Goal: Task Accomplishment & Management: Use online tool/utility

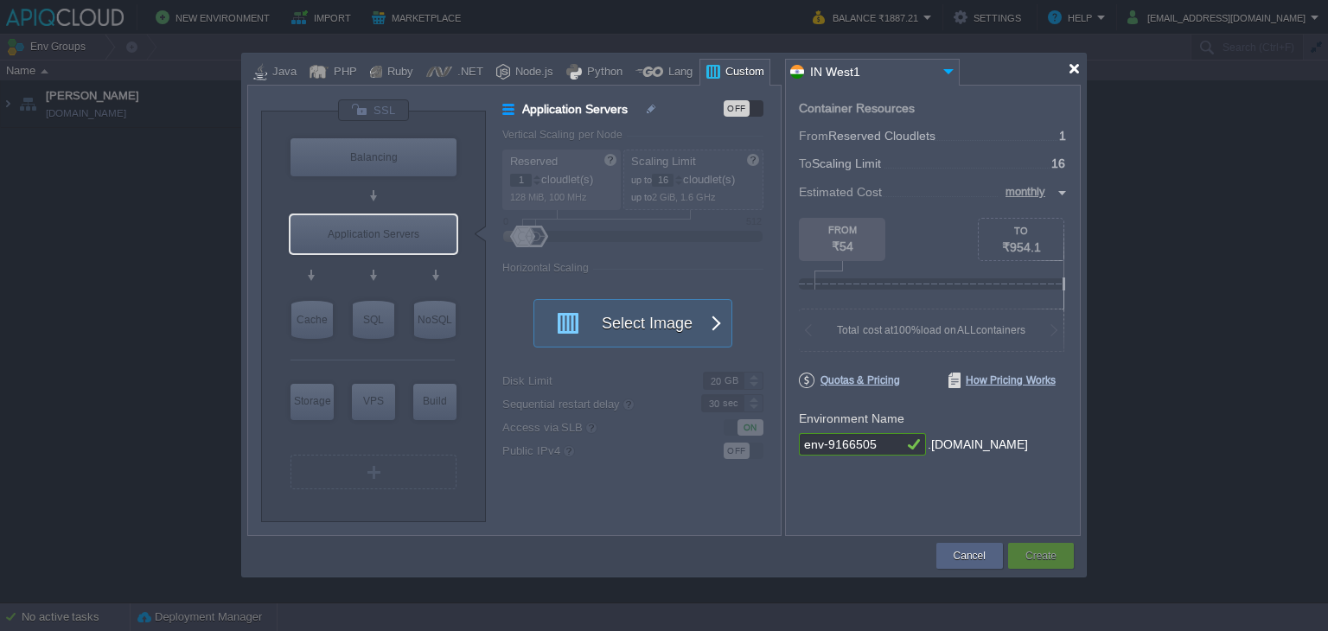
click at [1069, 63] on div at bounding box center [1074, 68] width 13 height 13
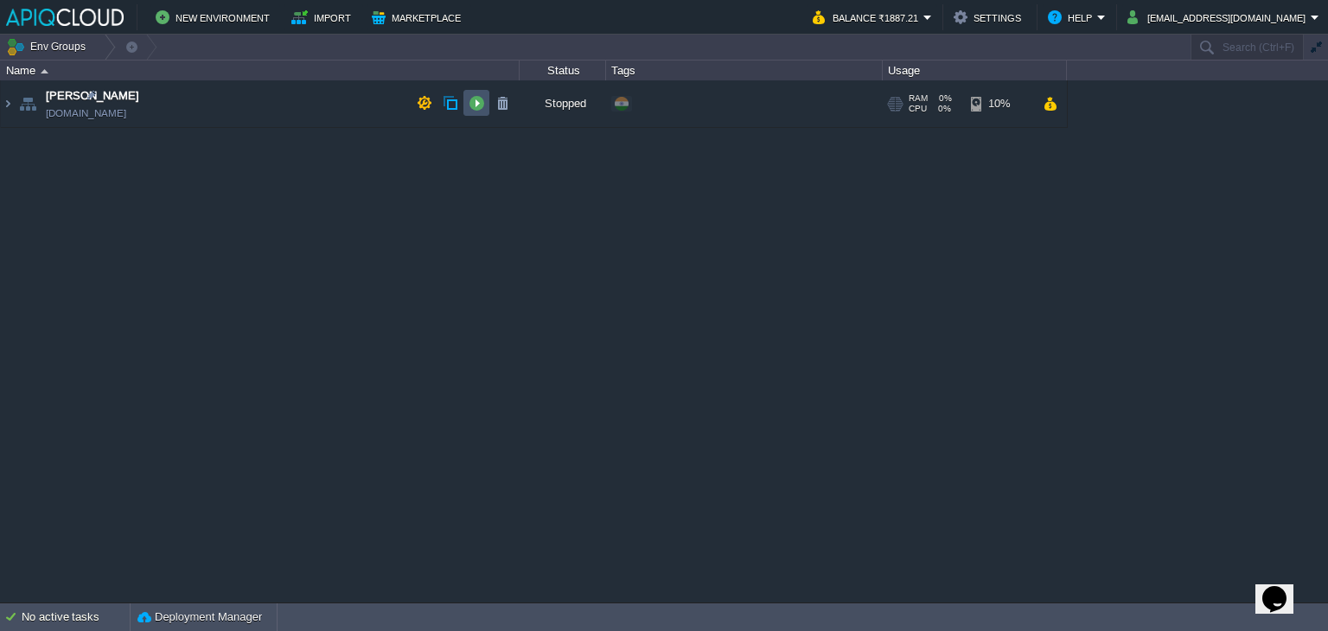
click at [476, 100] on button "button" at bounding box center [477, 103] width 16 height 16
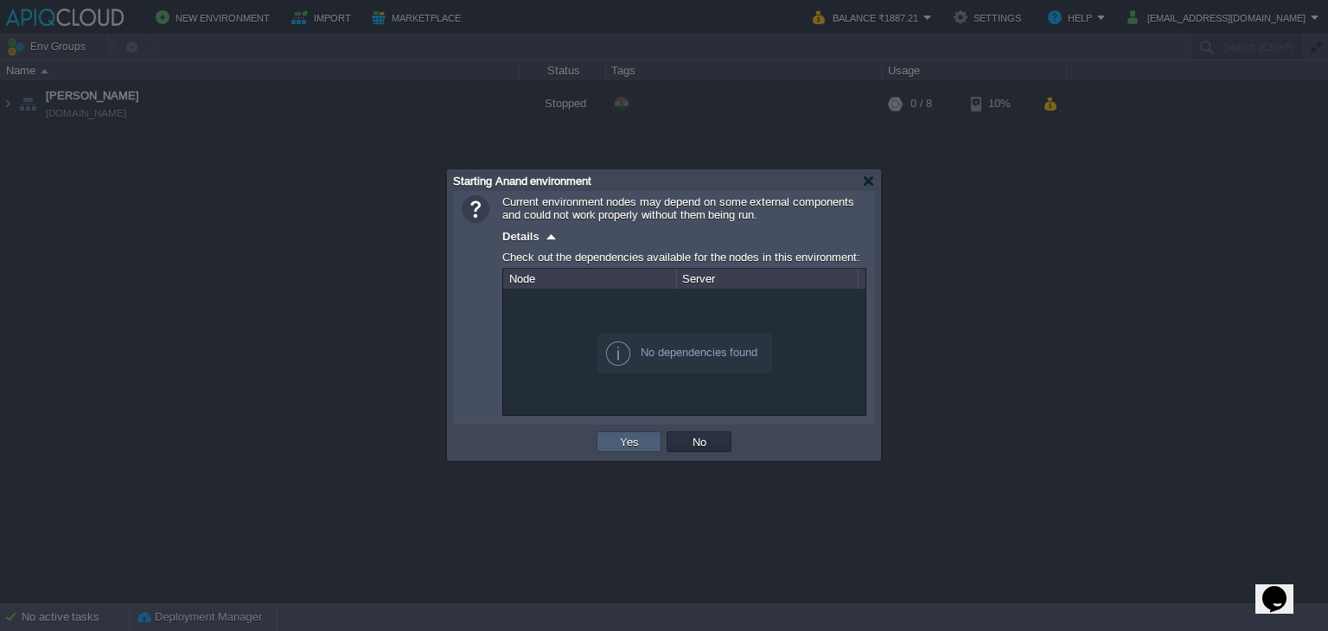
click at [618, 433] on td "Yes" at bounding box center [629, 442] width 65 height 21
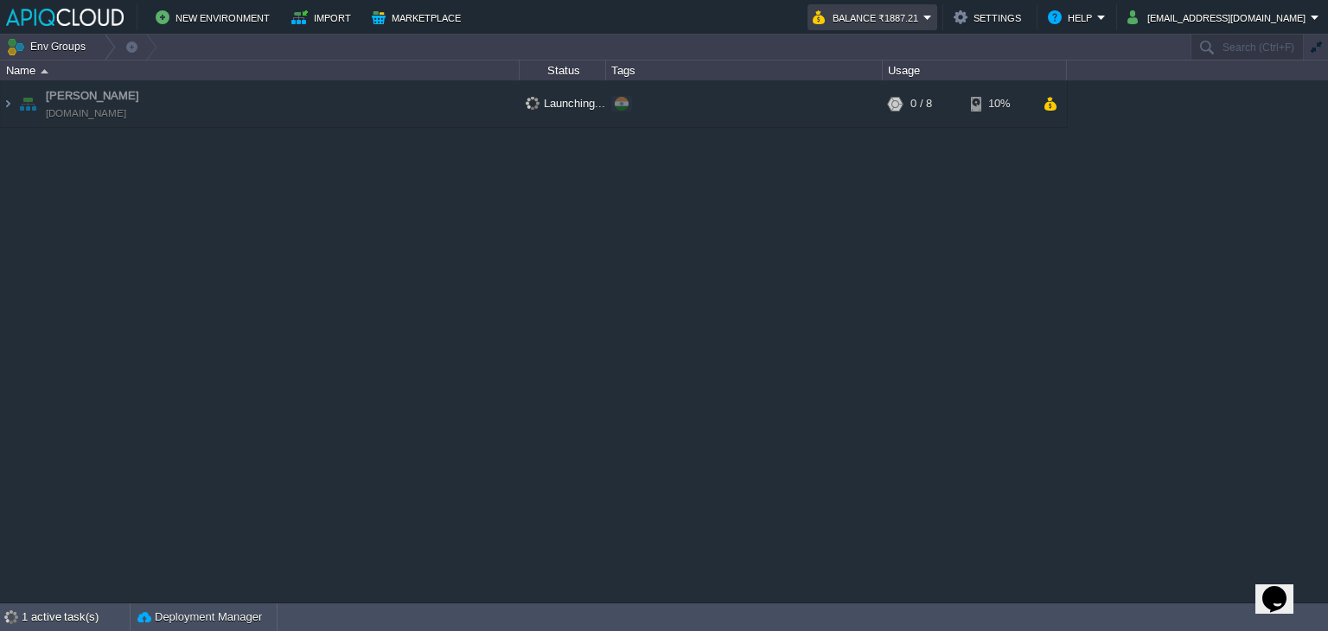
click at [932, 15] on em "Balance ₹1887.21" at bounding box center [872, 17] width 119 height 21
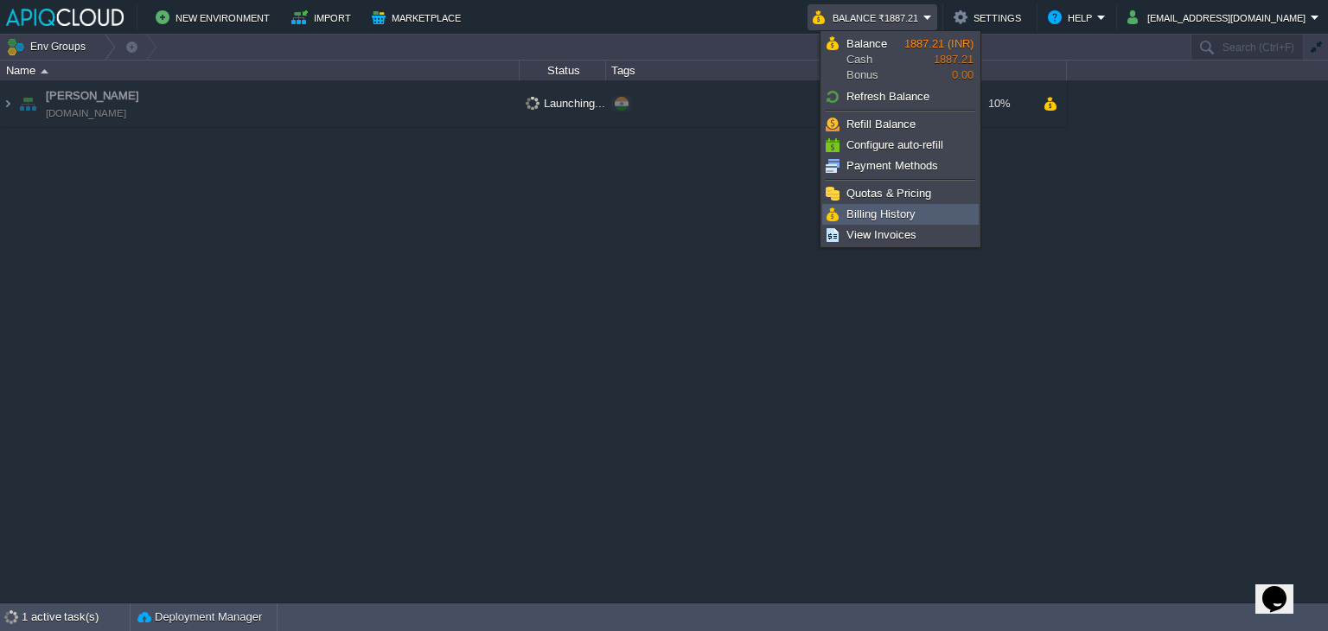
click at [880, 210] on span "Billing History" at bounding box center [881, 214] width 69 height 13
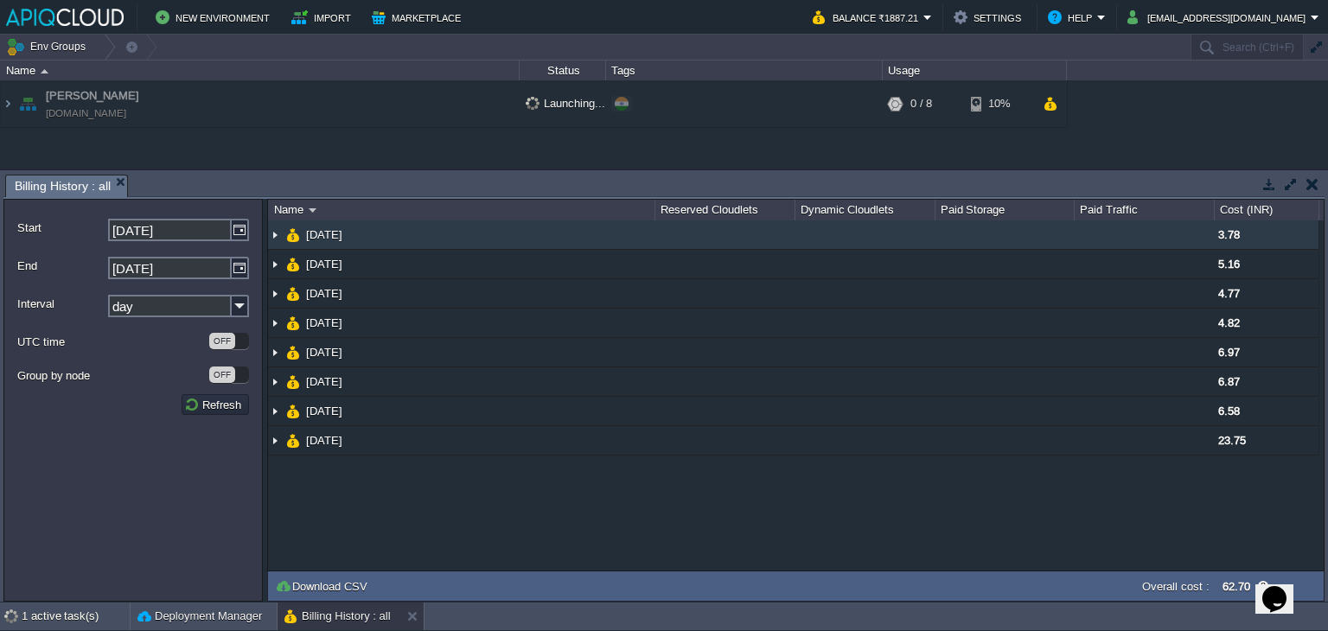
click at [274, 232] on img at bounding box center [275, 235] width 14 height 29
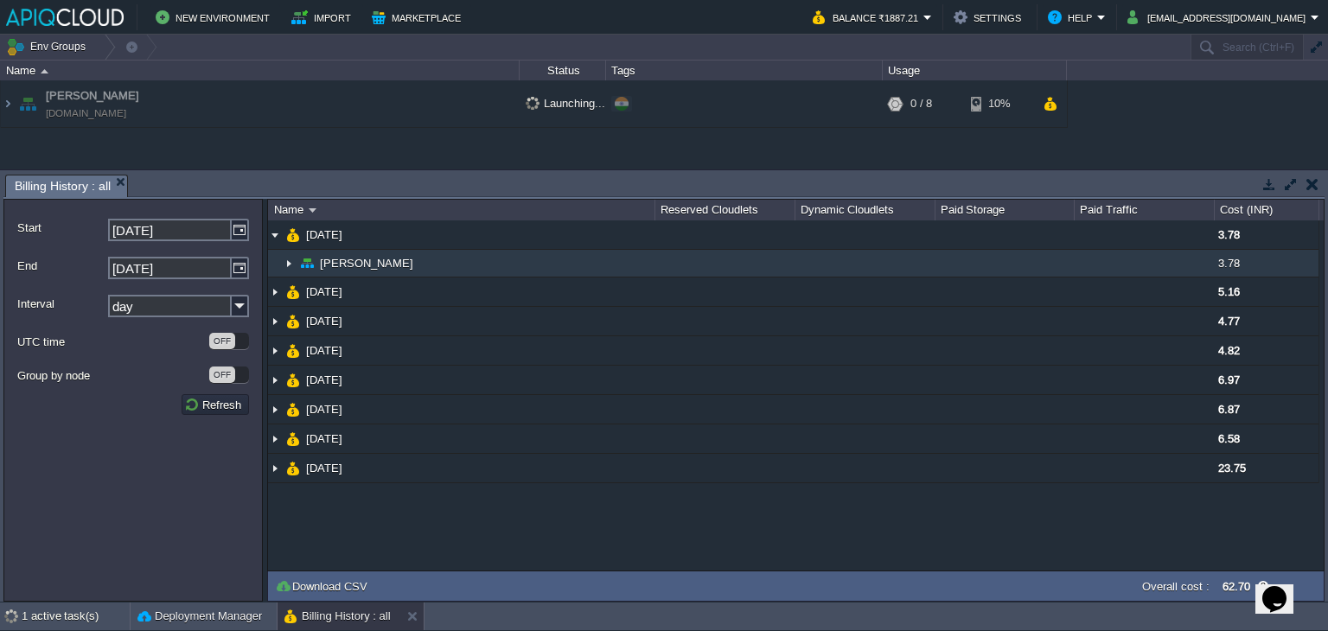
click at [283, 261] on img at bounding box center [289, 263] width 14 height 27
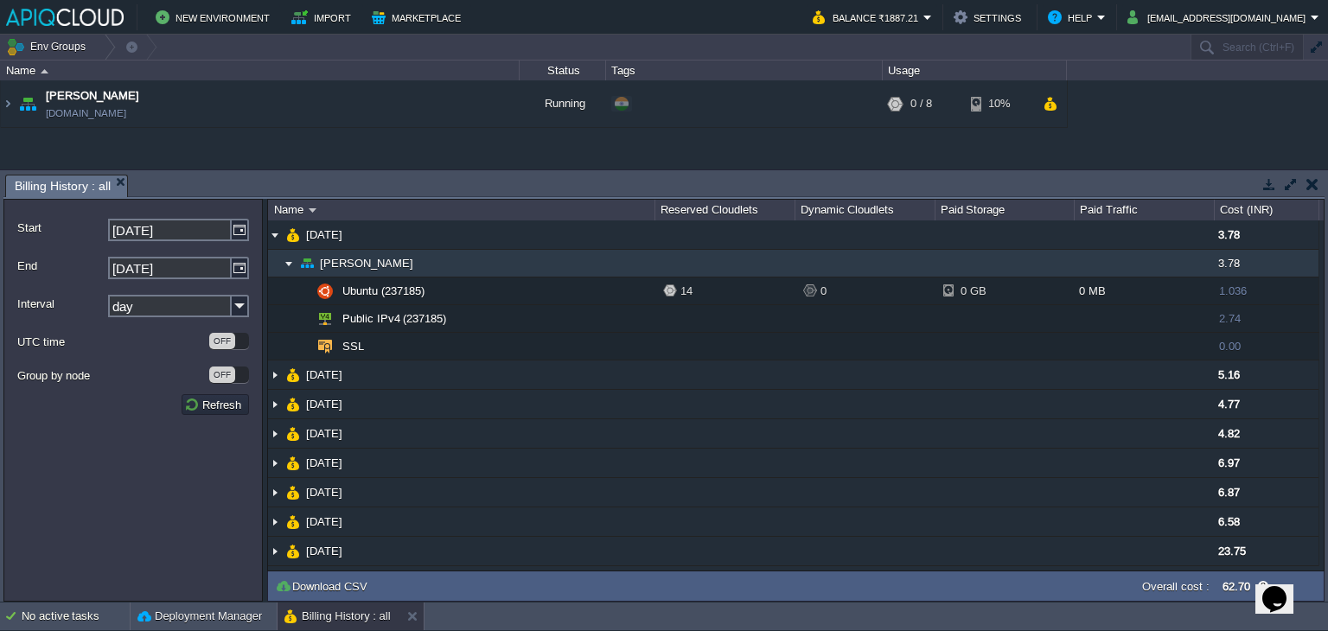
click at [283, 261] on img at bounding box center [289, 263] width 14 height 27
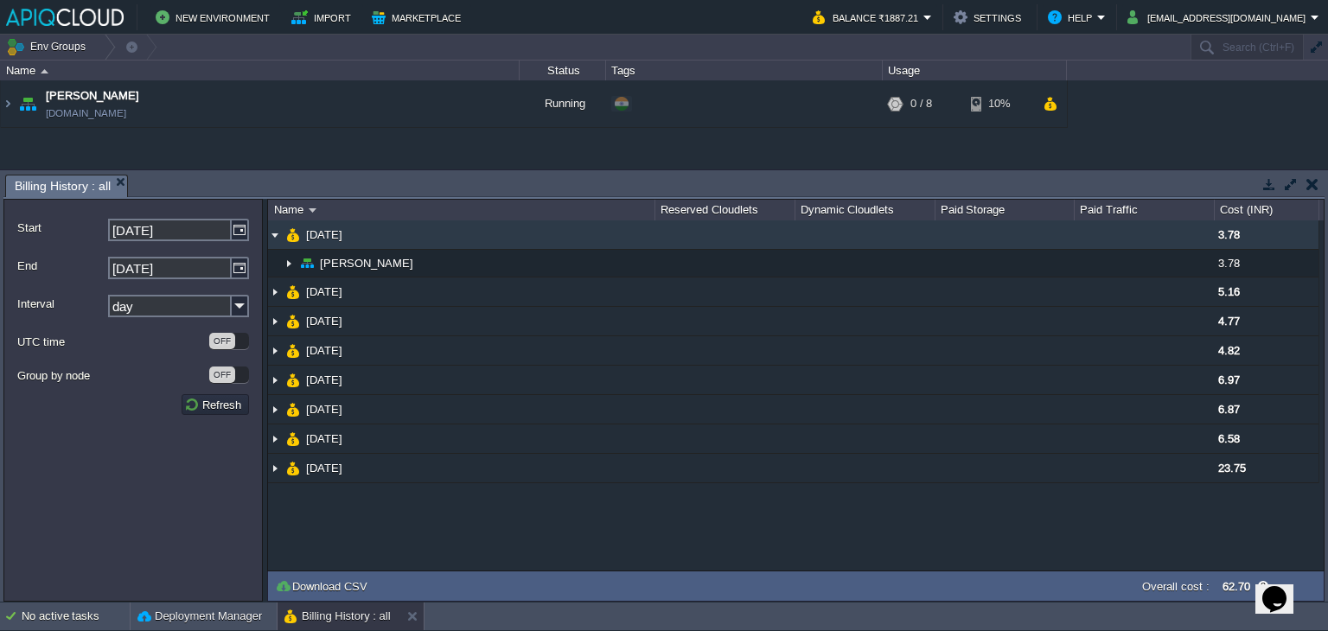
click at [270, 236] on img at bounding box center [275, 235] width 14 height 29
click at [275, 233] on img at bounding box center [275, 235] width 14 height 29
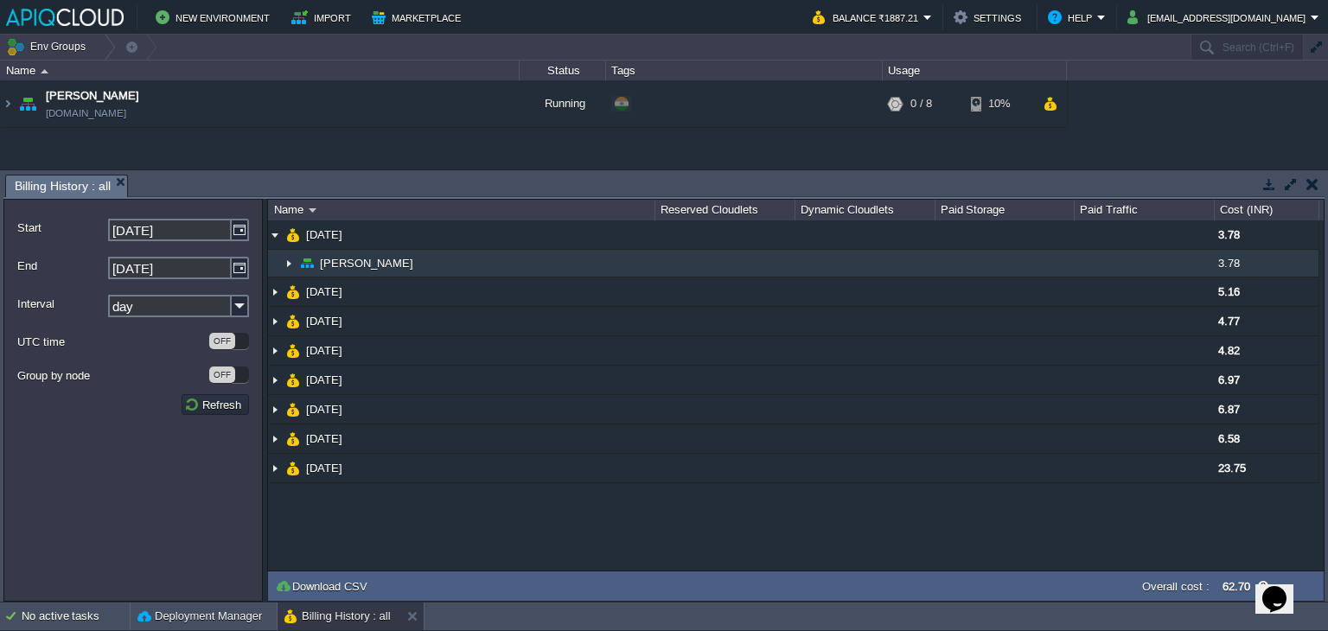
click at [288, 264] on img at bounding box center [289, 263] width 14 height 27
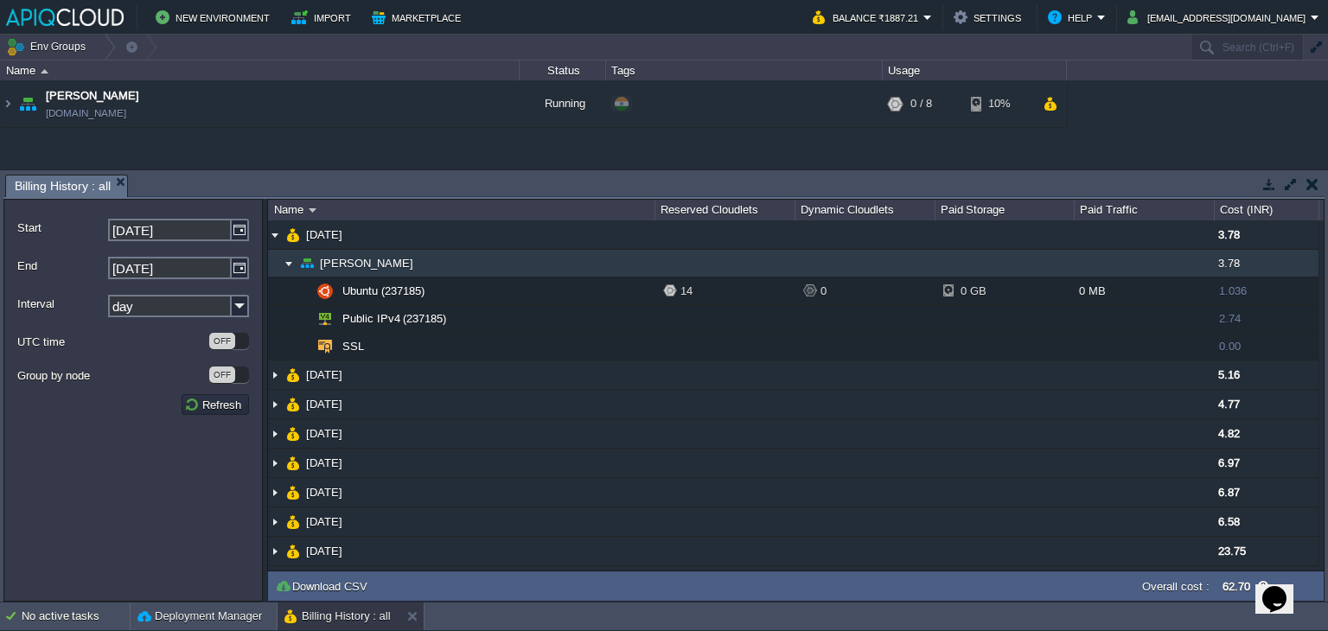
click at [288, 264] on img at bounding box center [289, 263] width 14 height 27
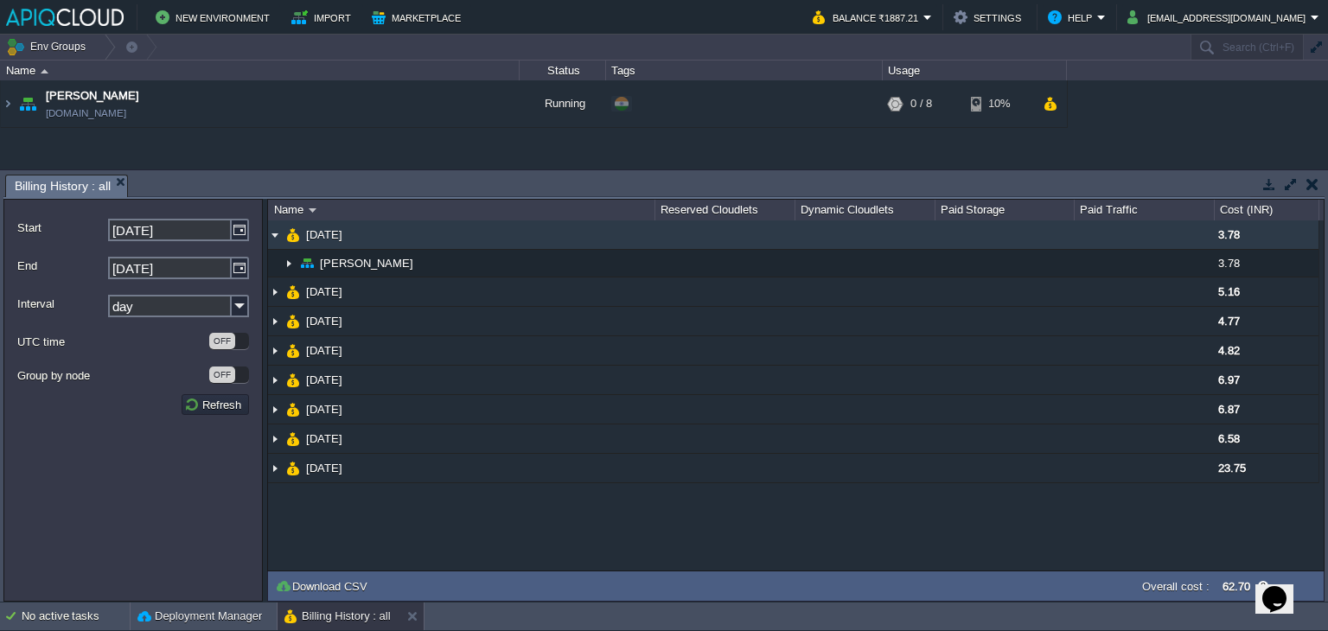
click at [274, 239] on img at bounding box center [275, 235] width 14 height 29
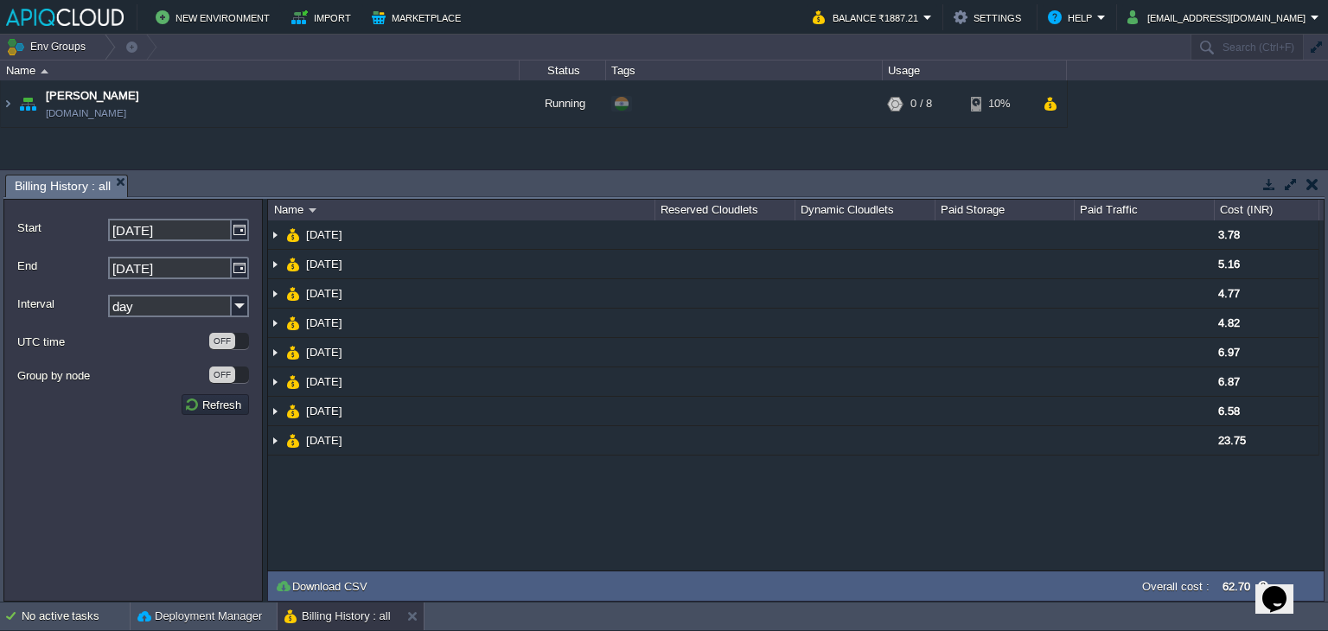
click at [1316, 186] on button "button" at bounding box center [1313, 184] width 12 height 16
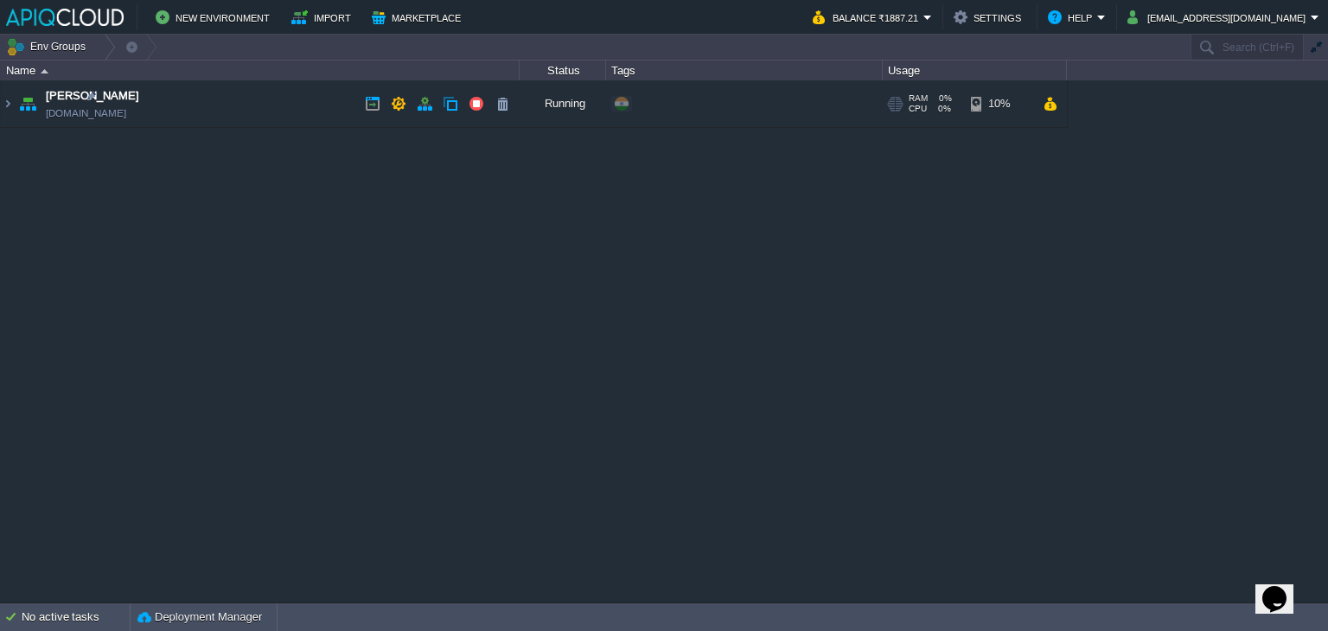
click at [284, 101] on td "Anand [DOMAIN_NAME]" at bounding box center [260, 104] width 519 height 48
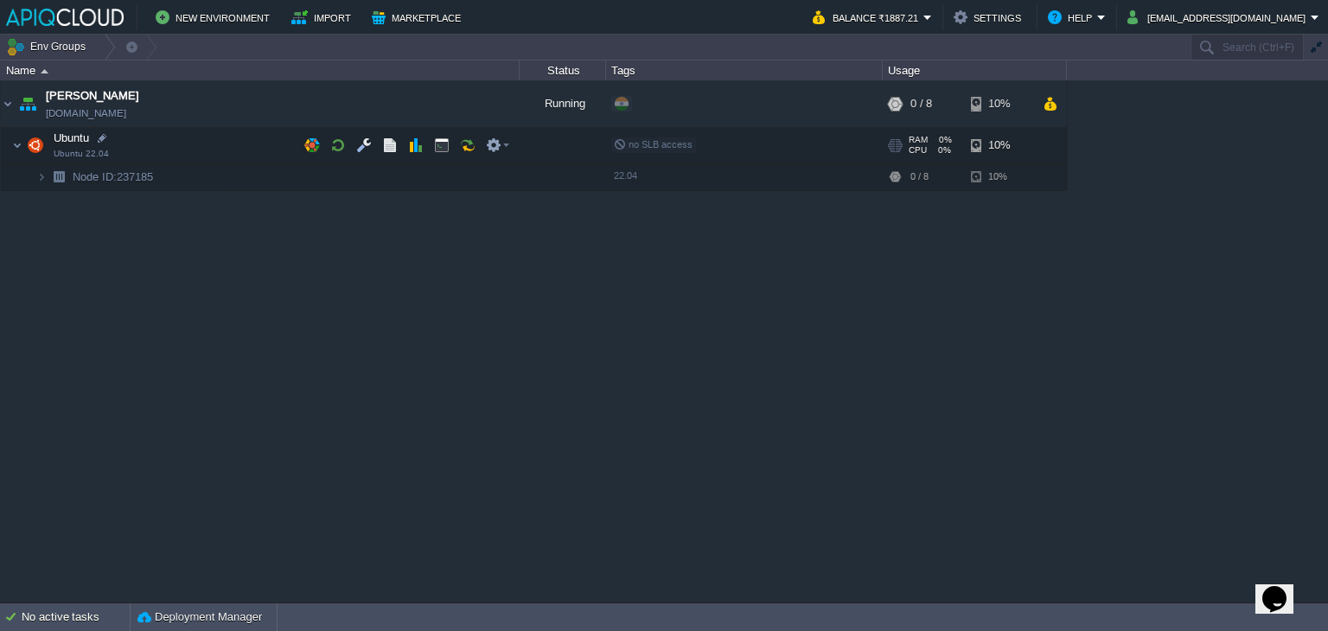
click at [253, 145] on td "Ubuntu Ubuntu 22.04" at bounding box center [260, 145] width 519 height 35
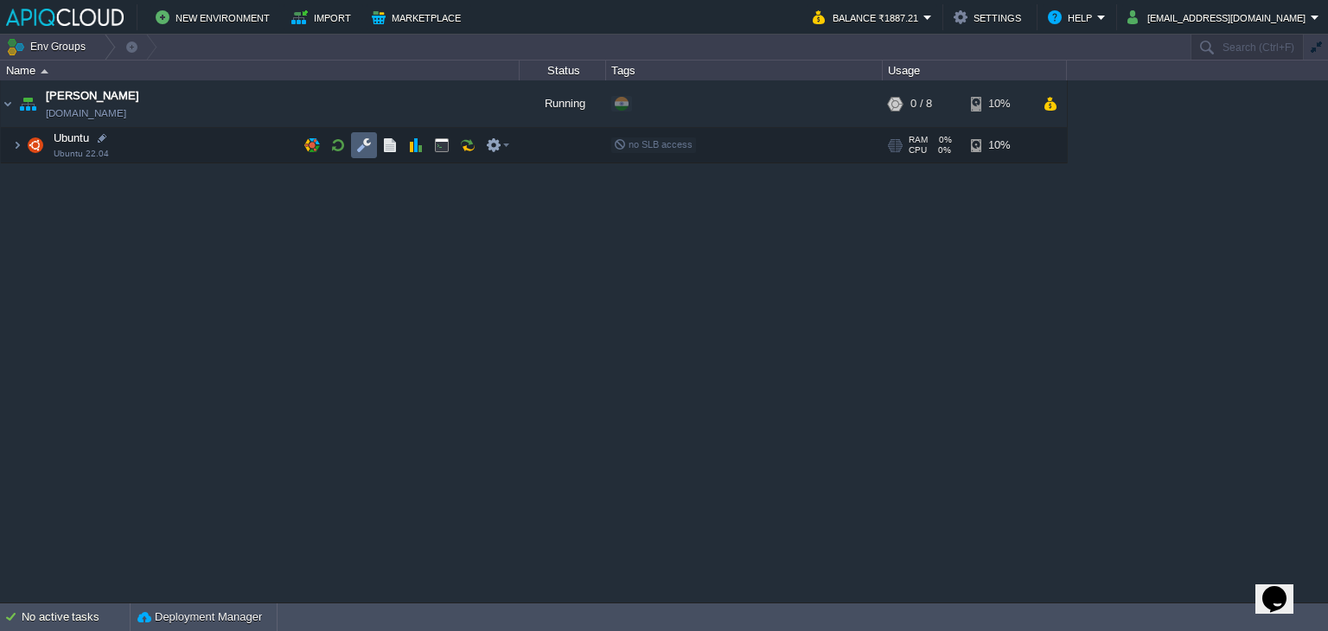
click at [360, 142] on button "button" at bounding box center [364, 146] width 16 height 16
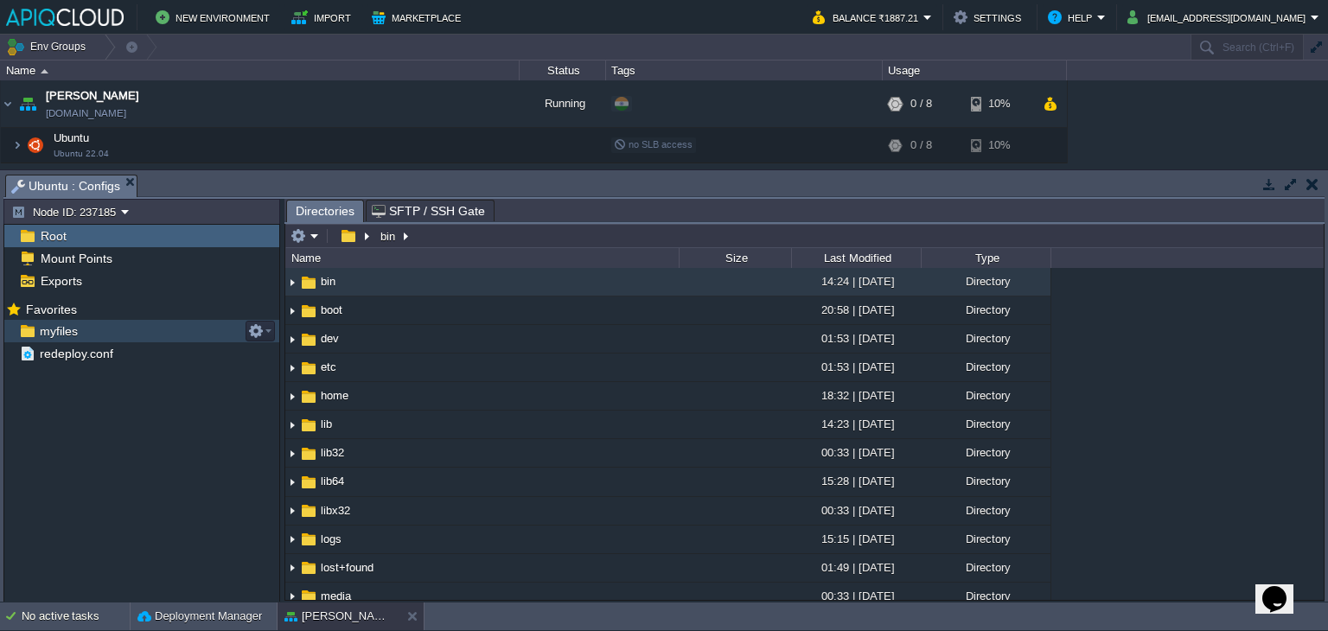
click at [61, 323] on span "myfiles" at bounding box center [58, 331] width 44 height 16
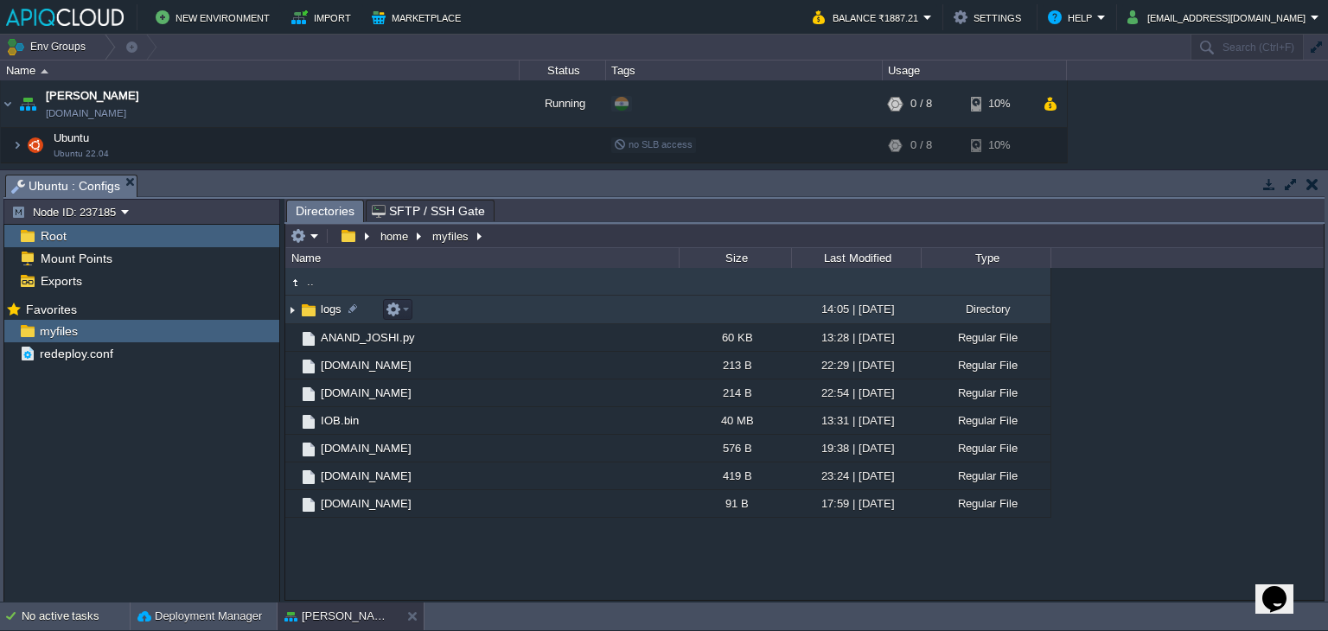
click at [295, 312] on img at bounding box center [292, 310] width 14 height 27
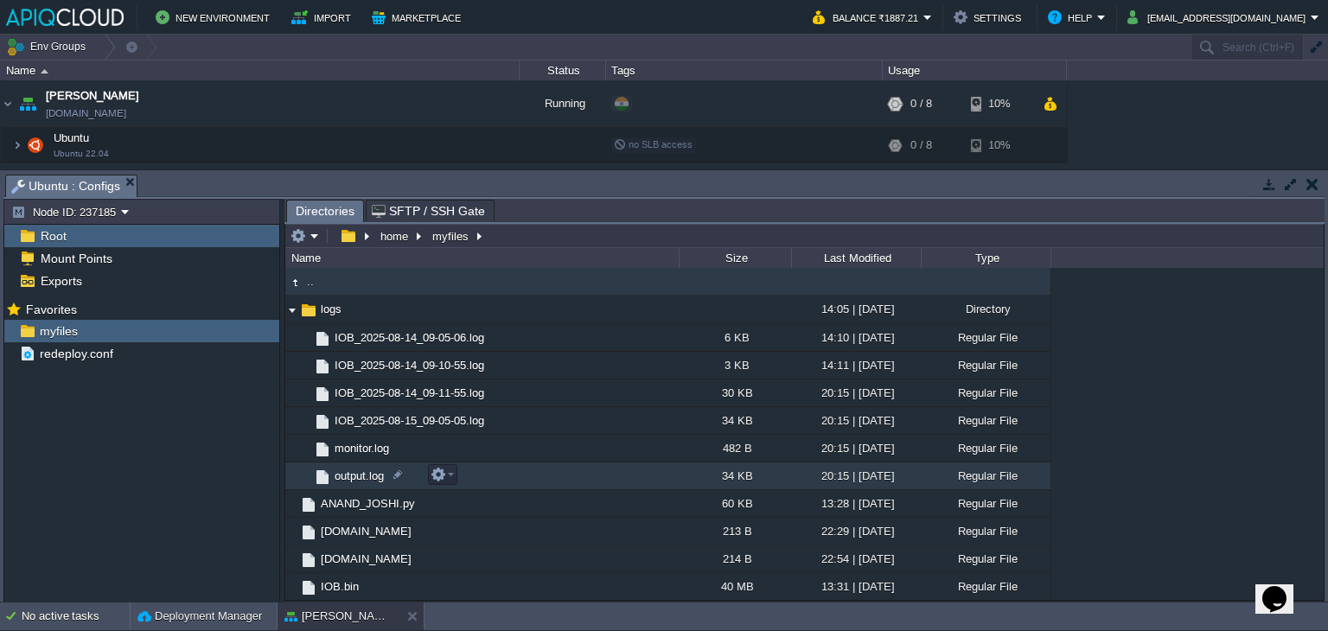
click at [346, 480] on span "output.log" at bounding box center [359, 476] width 54 height 15
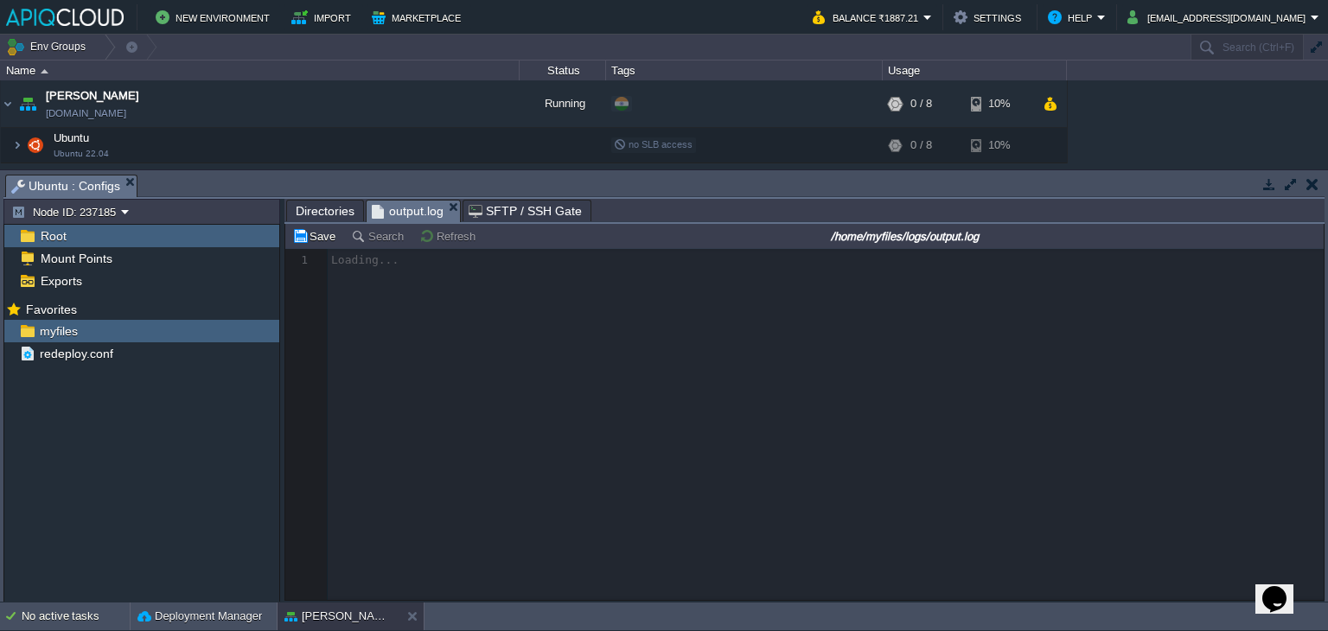
click at [321, 206] on span "Directories" at bounding box center [325, 211] width 59 height 21
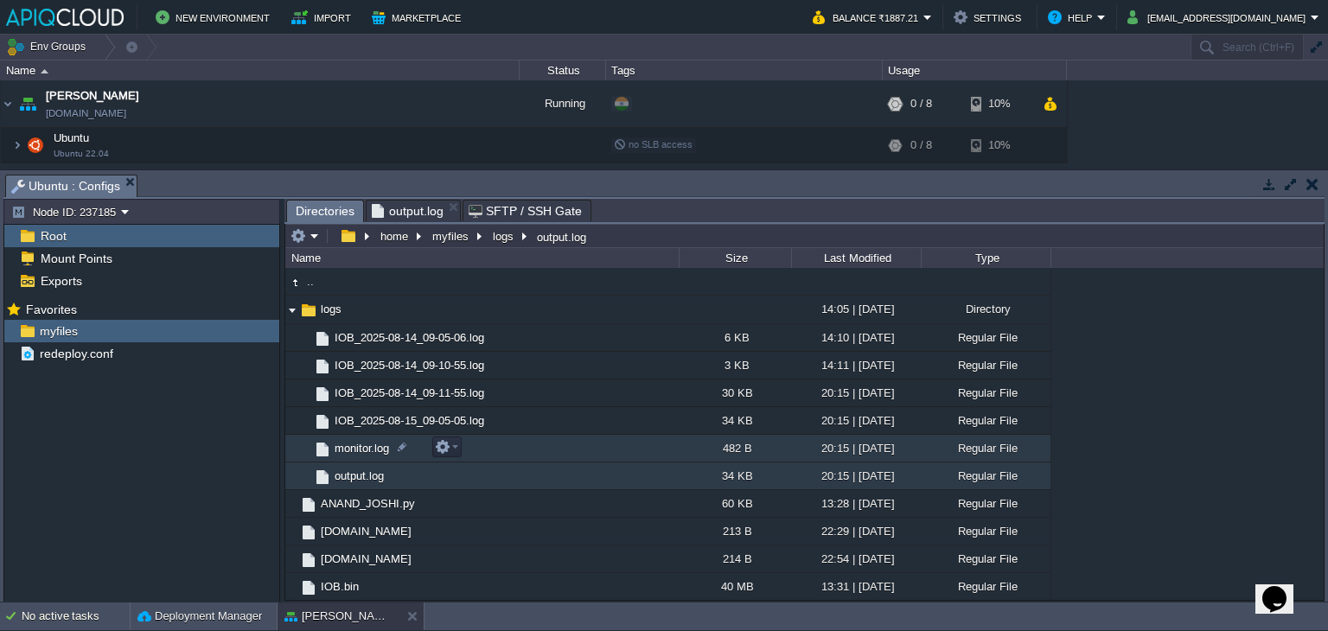
click at [353, 442] on span "monitor.log" at bounding box center [362, 448] width 60 height 15
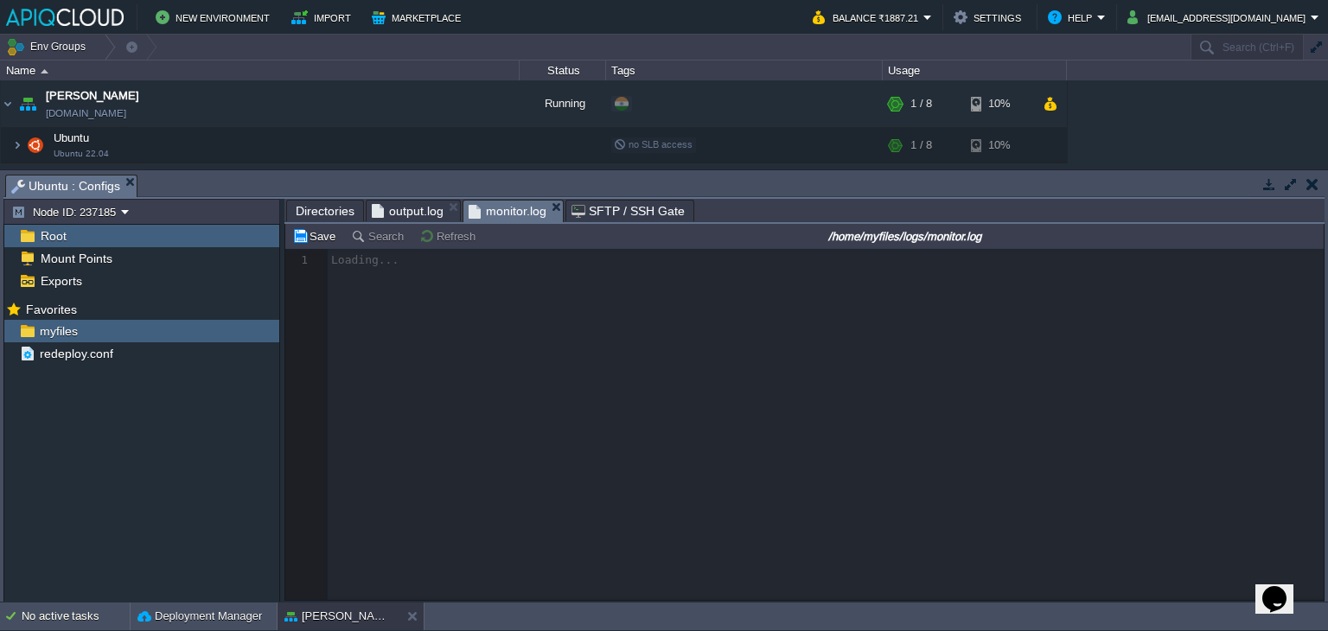
click at [406, 208] on span "output.log" at bounding box center [408, 211] width 72 height 21
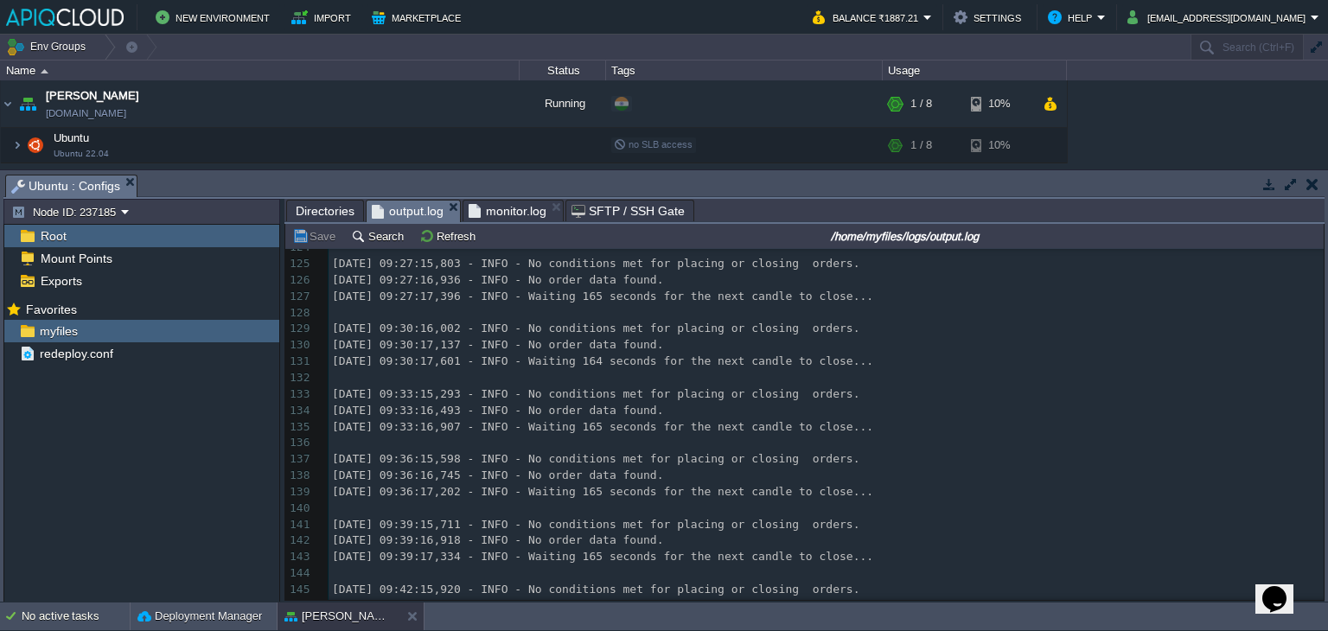
scroll to position [2053, 0]
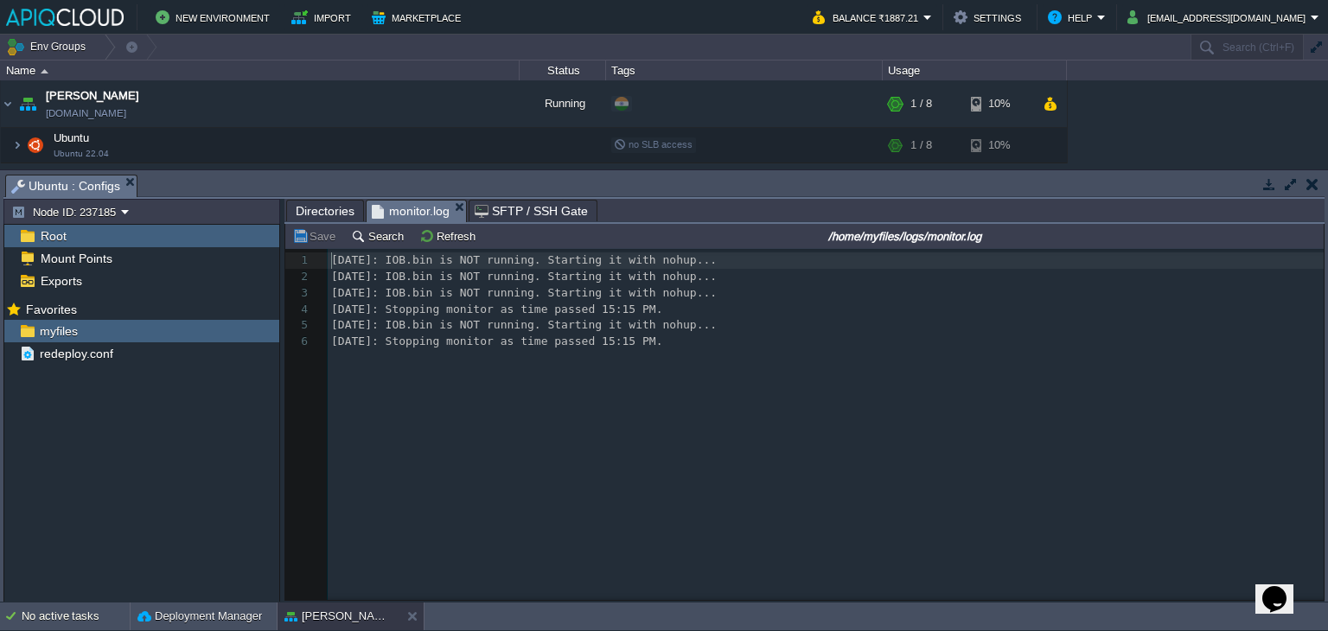
click at [416, 208] on span "monitor.log" at bounding box center [411, 212] width 78 height 22
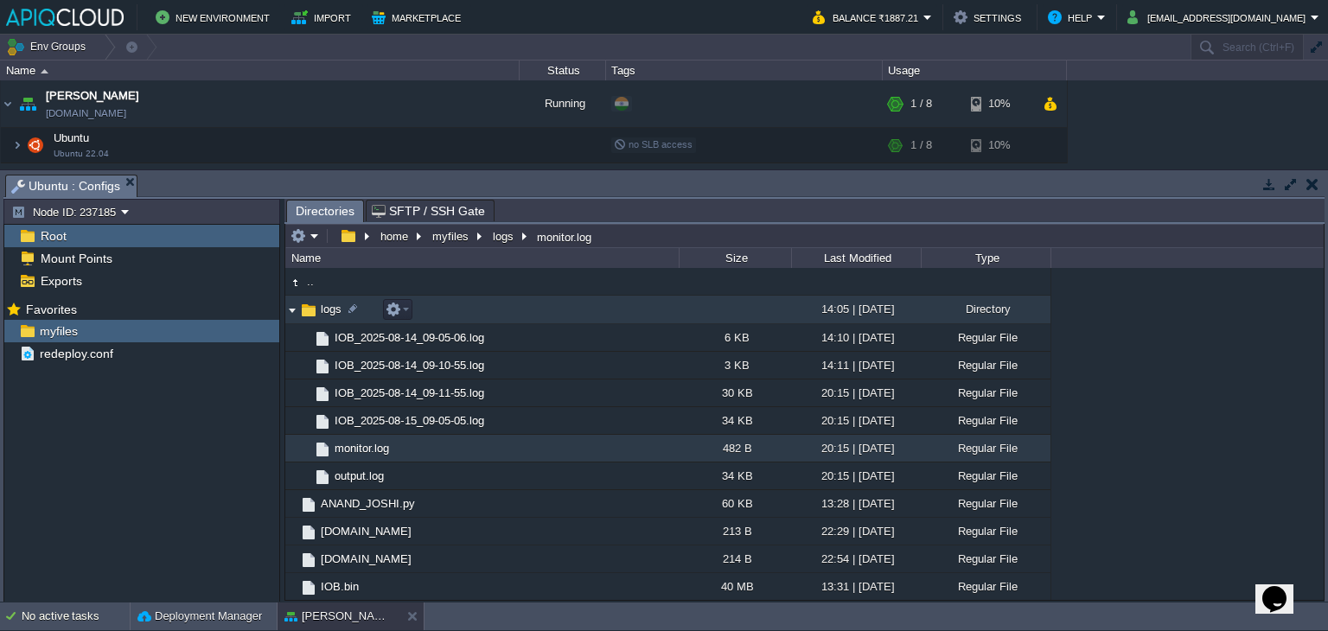
click at [290, 307] on img at bounding box center [292, 310] width 14 height 27
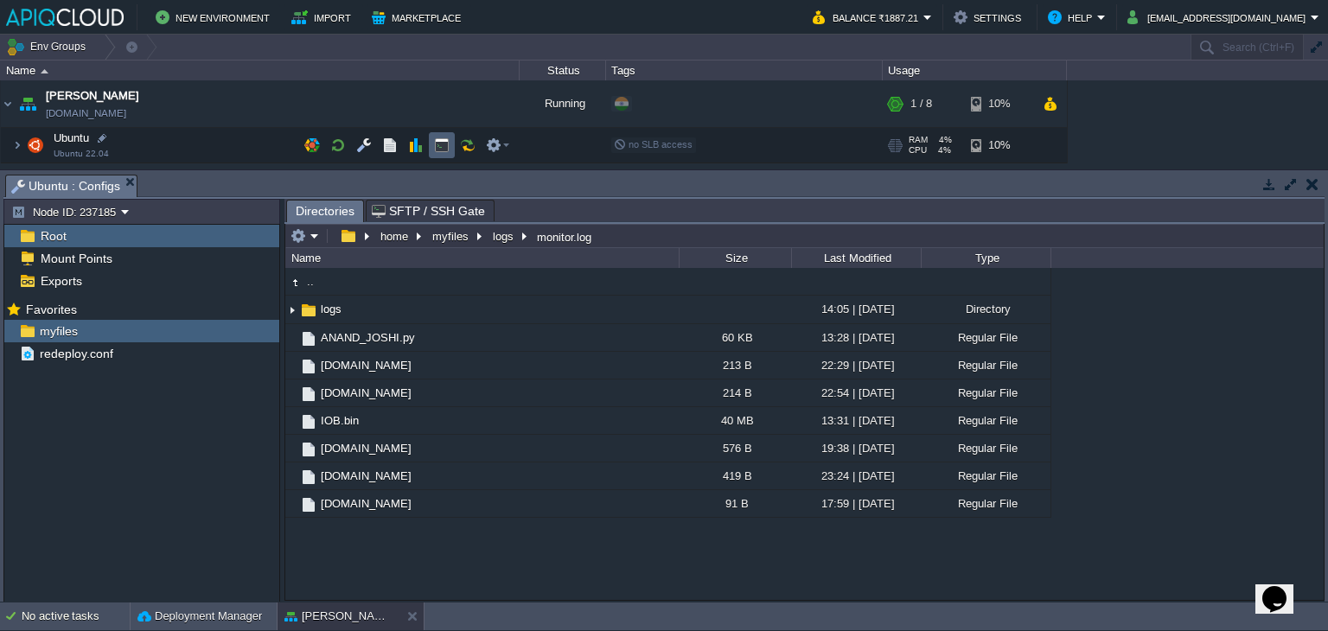
click at [445, 140] on button "button" at bounding box center [442, 146] width 16 height 16
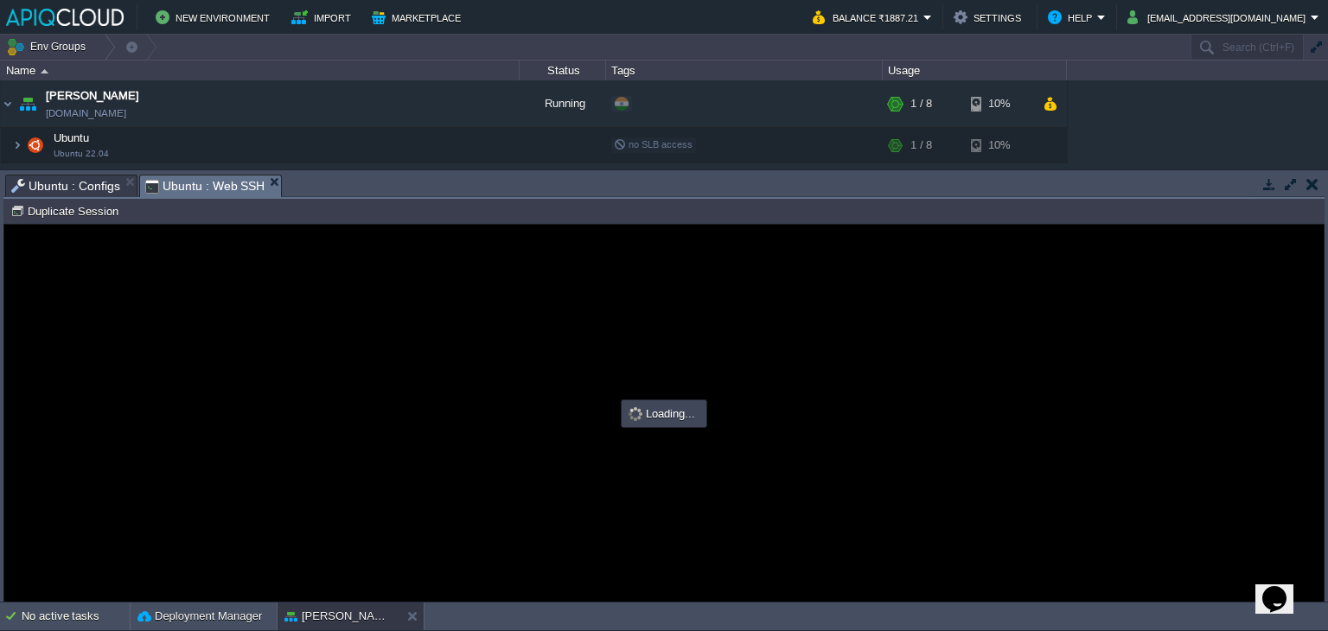
click at [61, 184] on span "Ubuntu : Configs" at bounding box center [65, 186] width 109 height 21
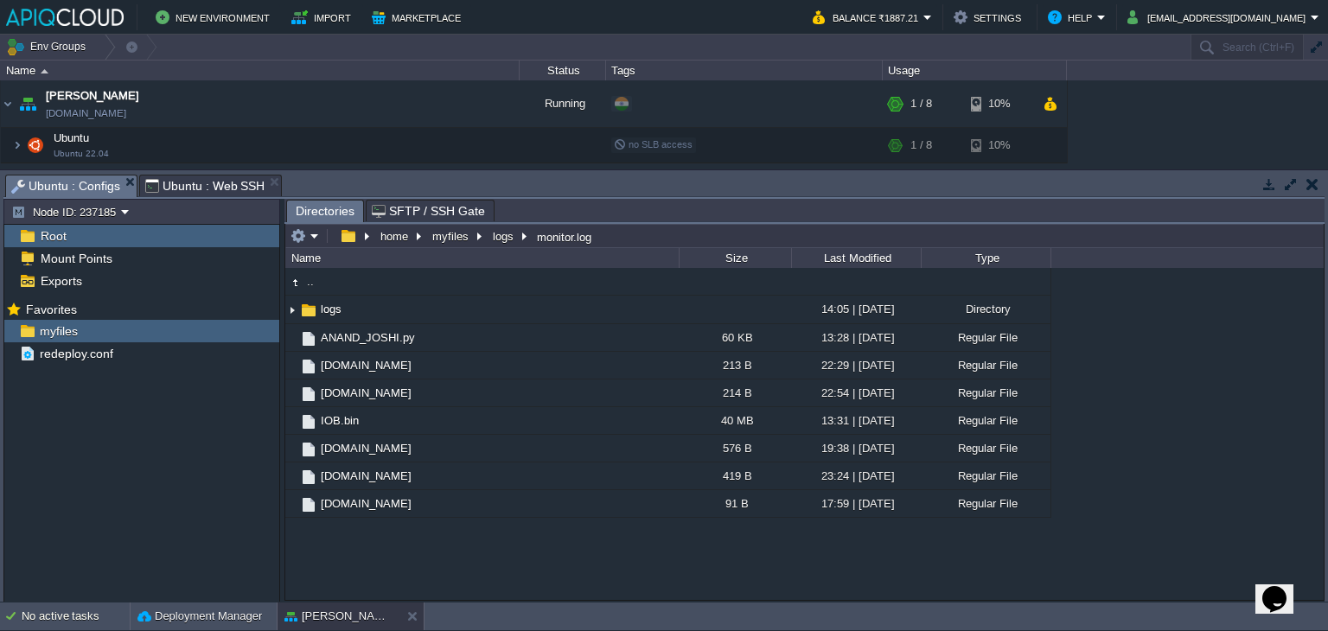
click at [210, 182] on span "Ubuntu : Web SSH" at bounding box center [205, 186] width 120 height 21
type input "#000000"
click at [69, 189] on span "Ubuntu : Configs" at bounding box center [65, 187] width 109 height 22
click at [194, 186] on span "Ubuntu : Web SSH" at bounding box center [205, 186] width 120 height 21
click at [69, 184] on span "Ubuntu : Configs" at bounding box center [65, 187] width 109 height 22
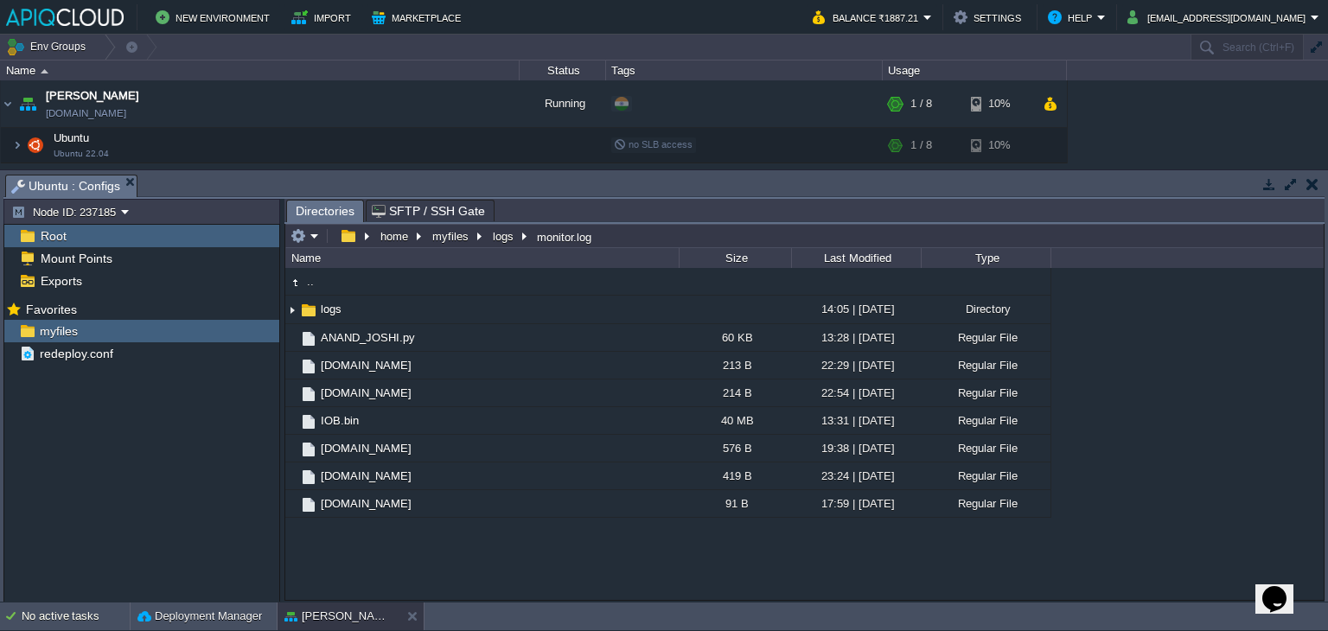
click at [59, 231] on span "Root" at bounding box center [53, 236] width 32 height 16
click at [52, 276] on span "Exports" at bounding box center [61, 281] width 48 height 16
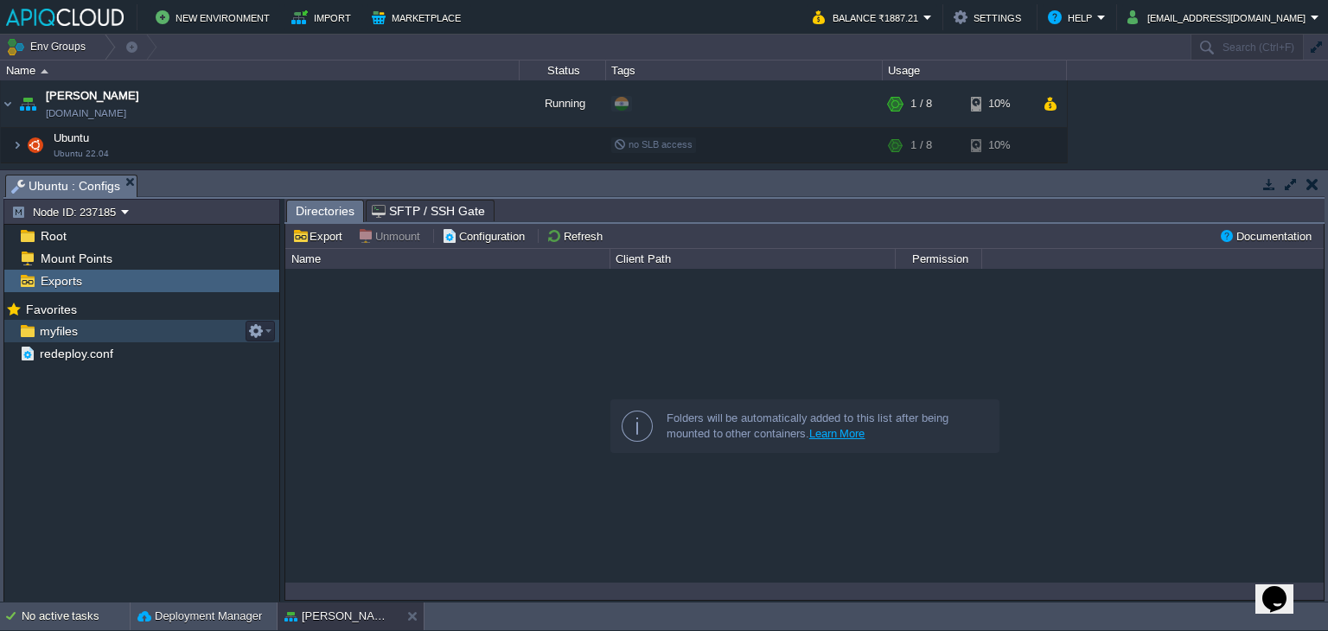
click at [56, 333] on span "myfiles" at bounding box center [58, 331] width 44 height 16
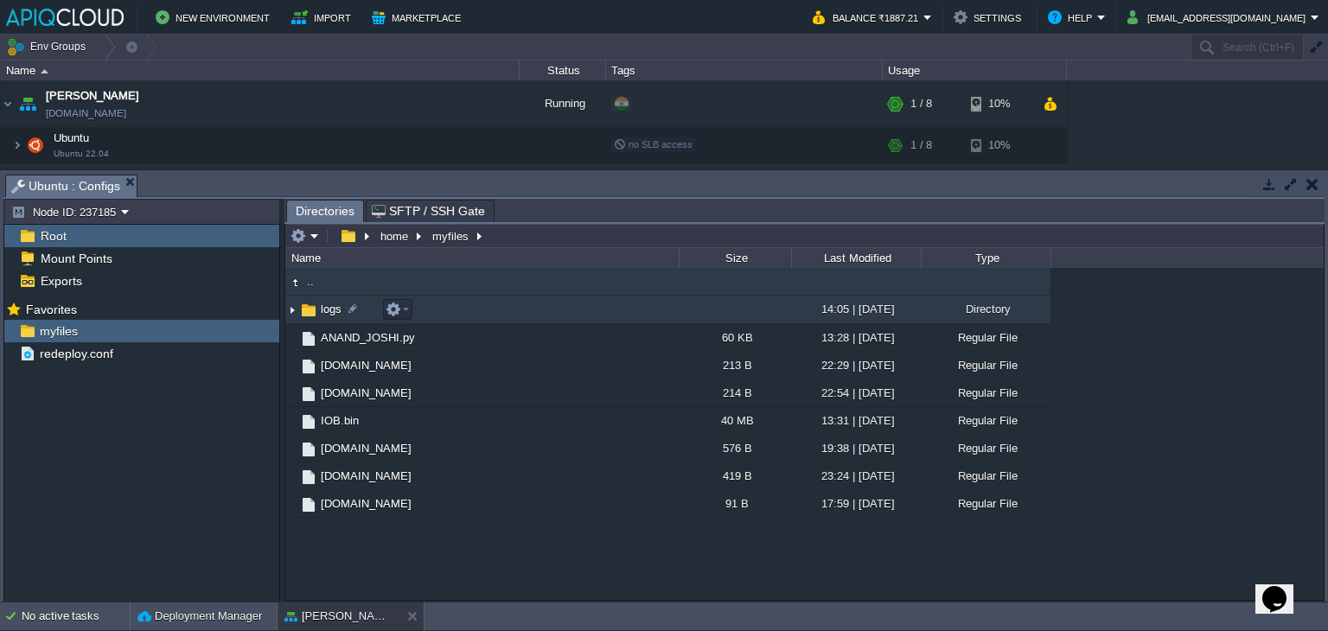
click at [291, 313] on img at bounding box center [292, 310] width 14 height 27
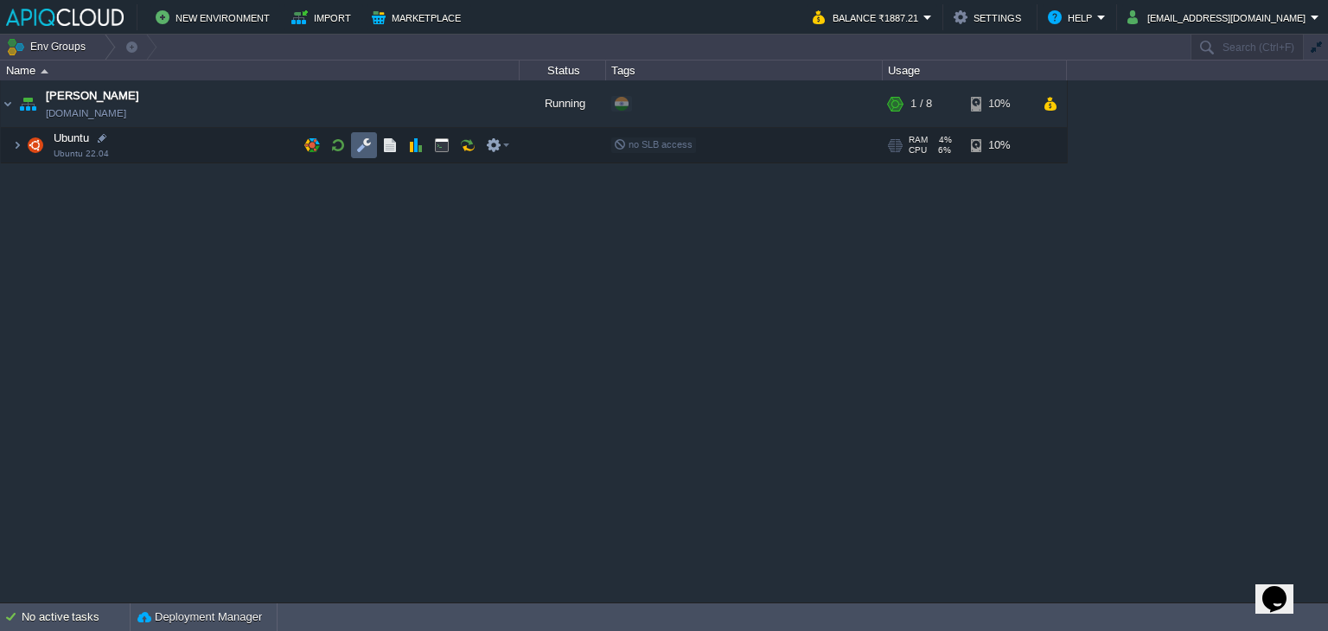
click at [374, 141] on td at bounding box center [364, 145] width 26 height 26
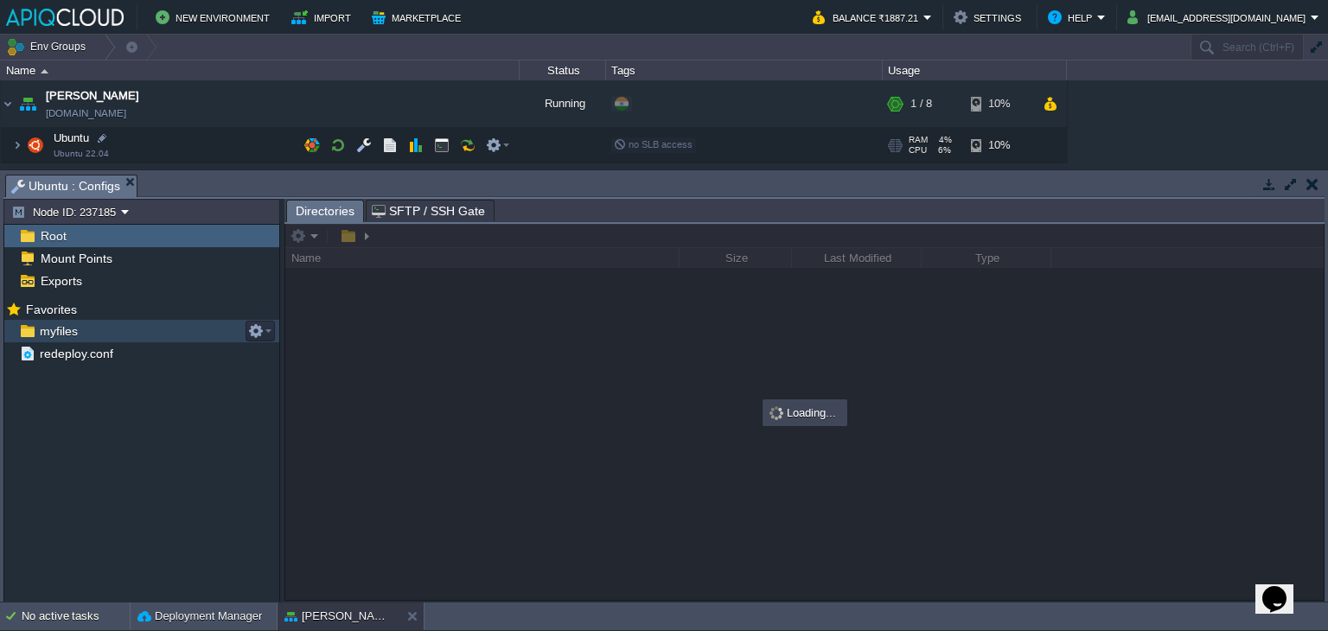
click at [54, 330] on span "myfiles" at bounding box center [58, 331] width 44 height 16
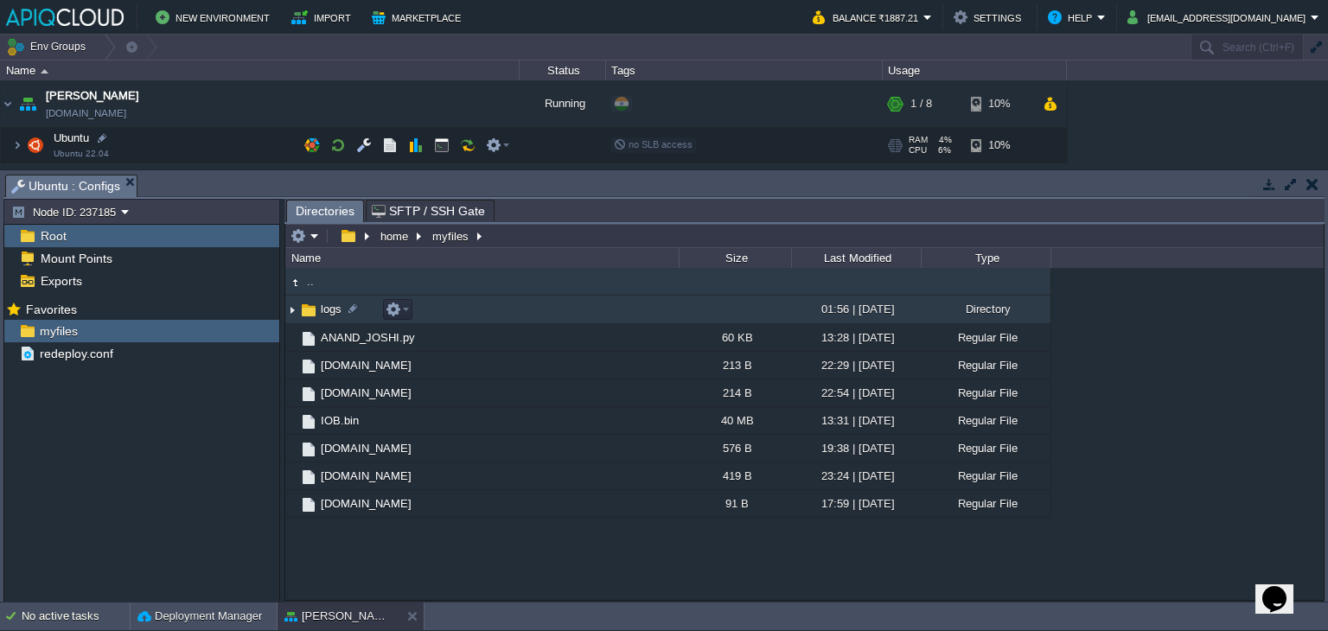
click at [294, 310] on img at bounding box center [292, 310] width 14 height 27
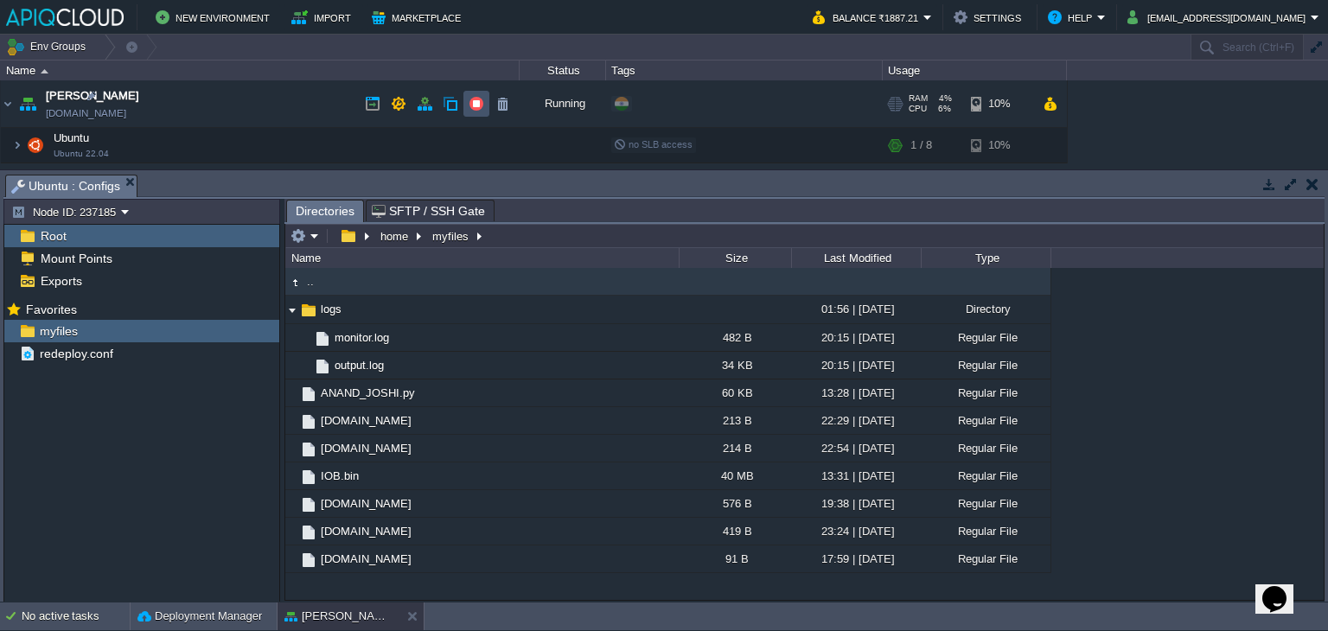
click at [480, 103] on button "button" at bounding box center [477, 104] width 16 height 16
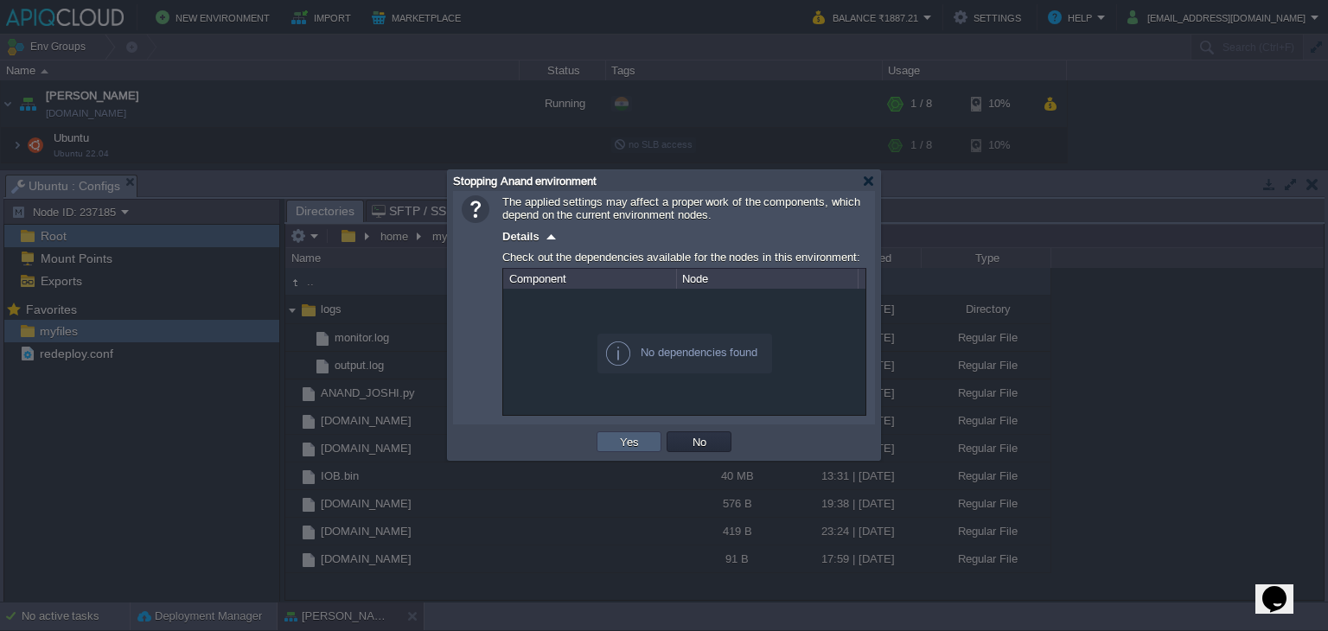
click at [633, 437] on button "Yes" at bounding box center [629, 442] width 29 height 16
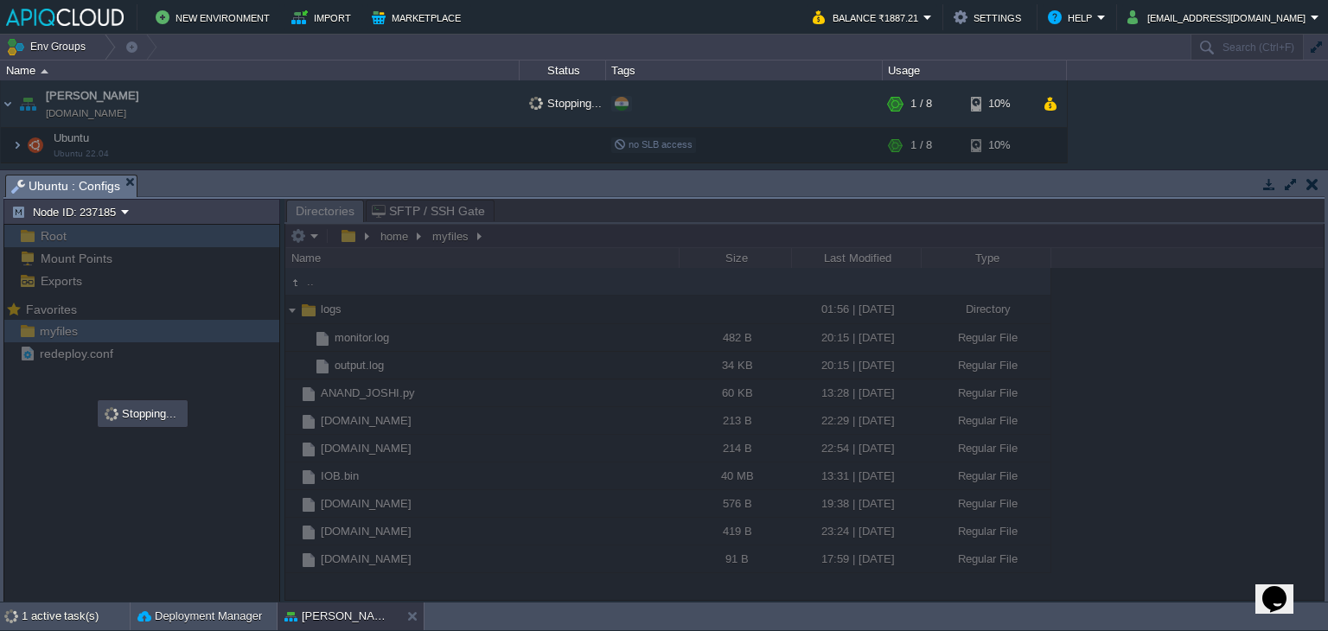
click at [1313, 188] on button "button" at bounding box center [1313, 184] width 12 height 16
